Goal: Navigation & Orientation: Find specific page/section

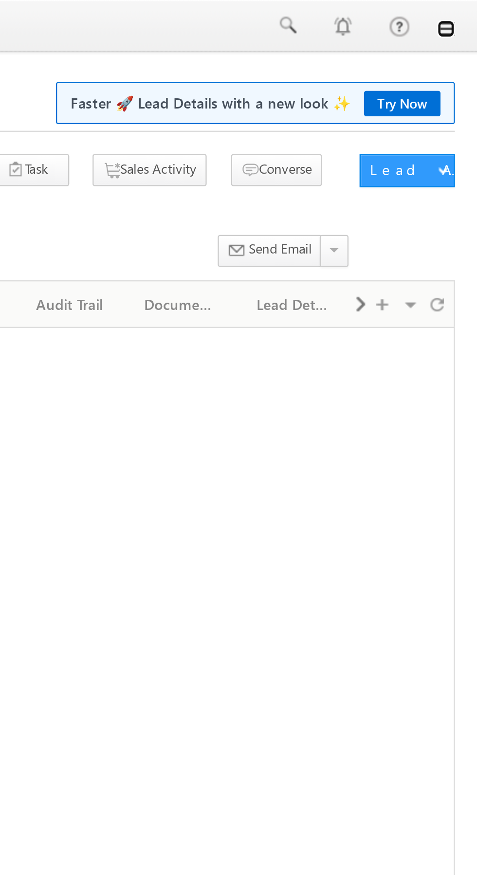
click at [464, 14] on link at bounding box center [464, 13] width 8 height 8
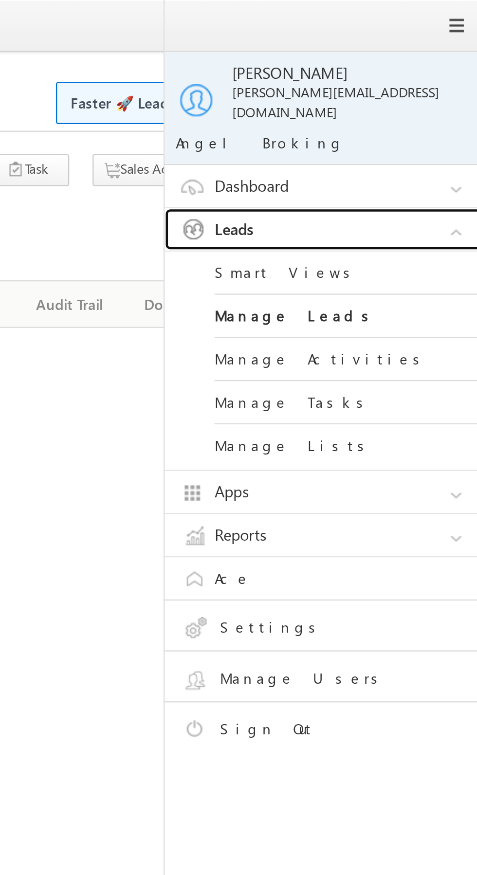
click at [424, 92] on link "Leads" at bounding box center [413, 101] width 146 height 19
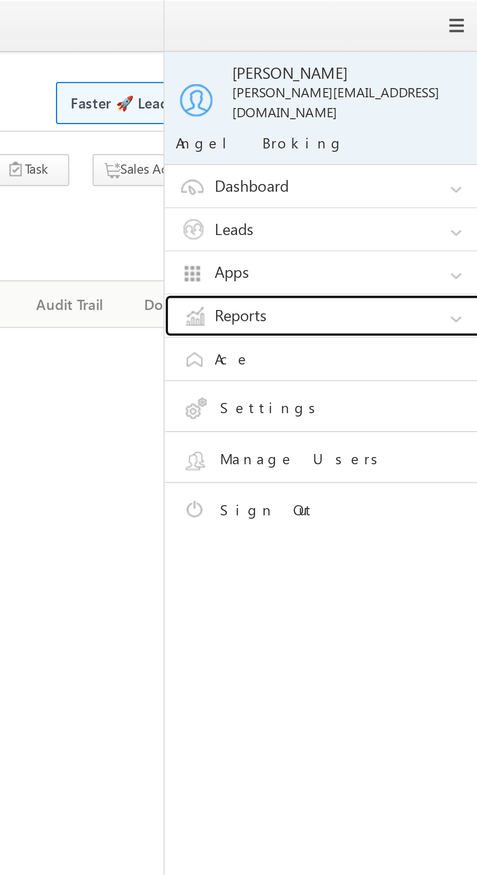
click at [419, 136] on link "Reports" at bounding box center [413, 139] width 146 height 19
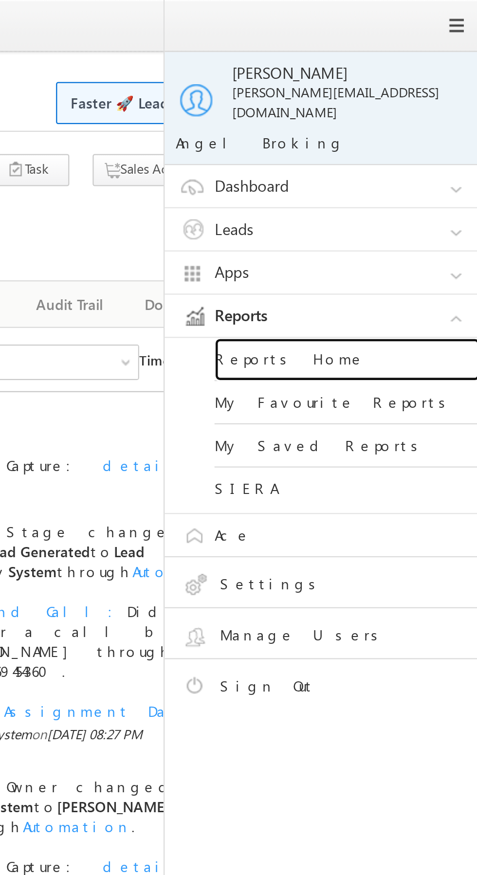
click at [428, 150] on link "Reports Home" at bounding box center [420, 158] width 117 height 19
